Goal: Information Seeking & Learning: Learn about a topic

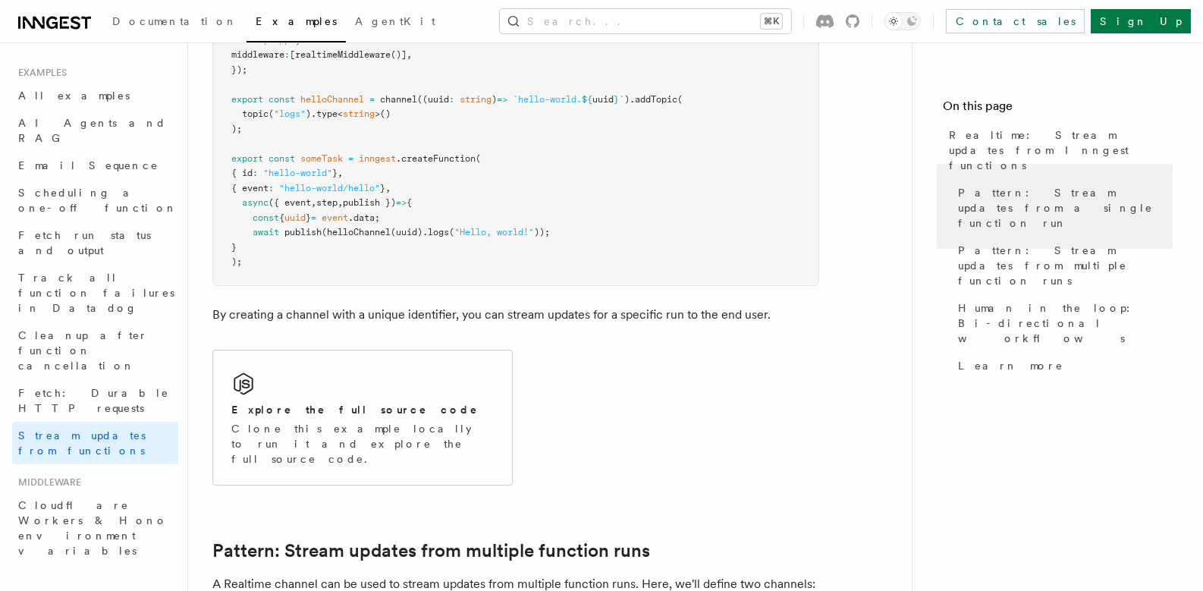
scroll to position [1659, 0]
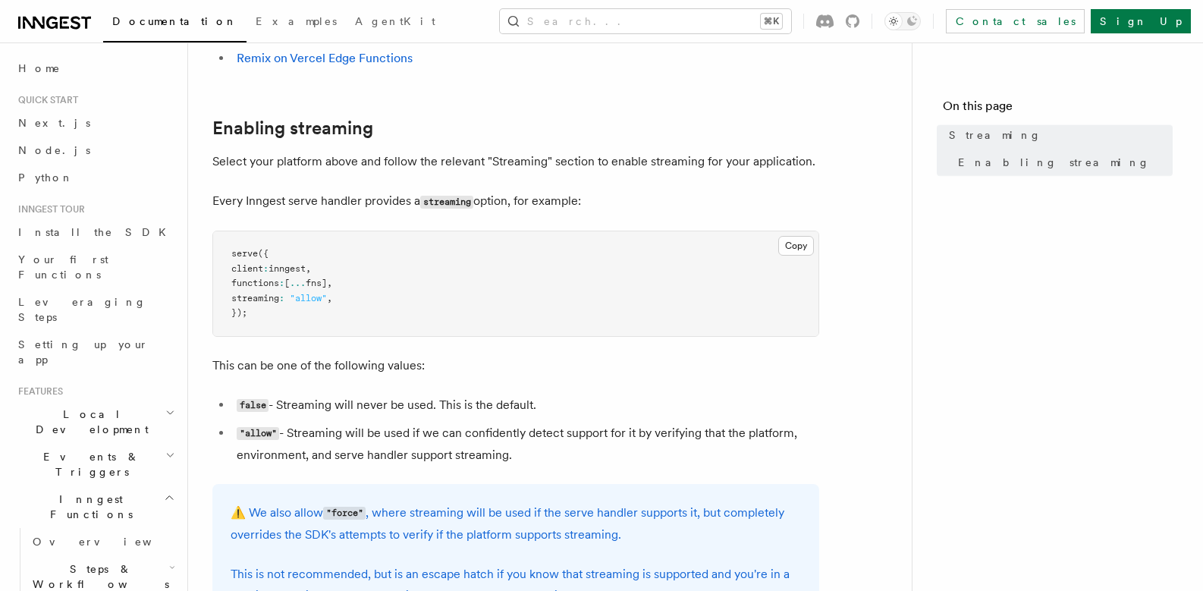
scroll to position [382, 0]
